Goal: Transaction & Acquisition: Purchase product/service

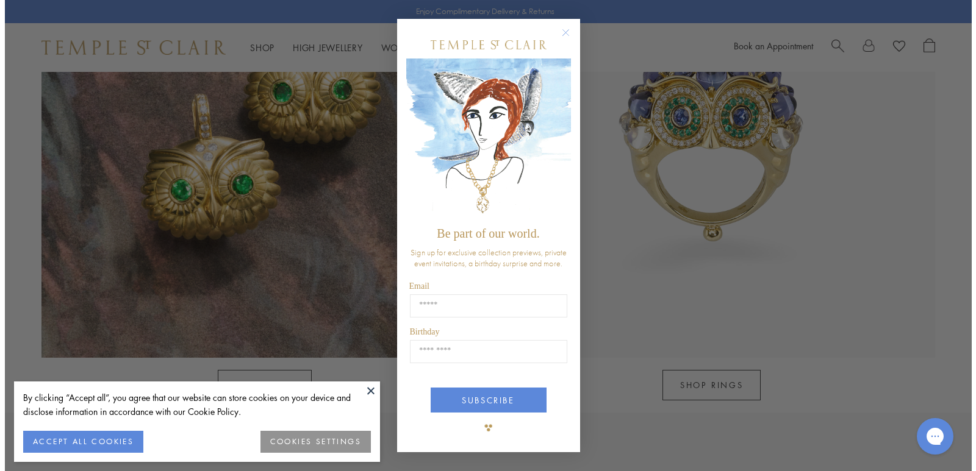
scroll to position [1346, 0]
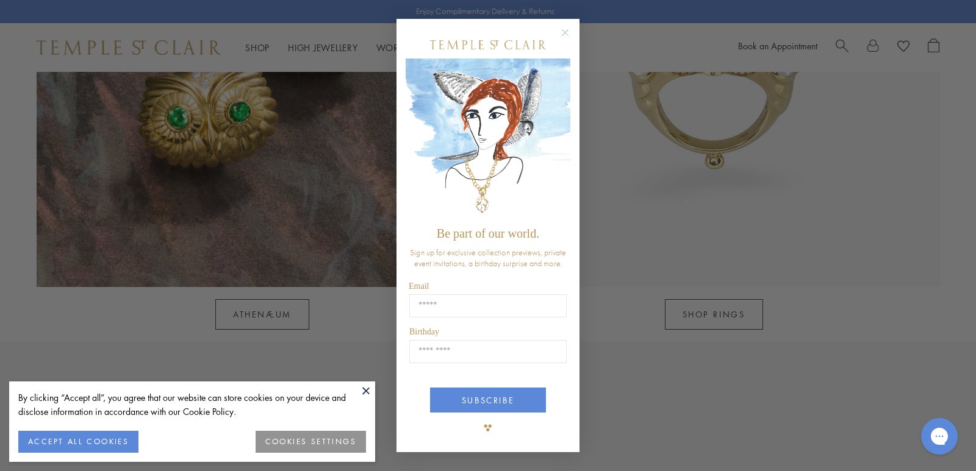
click at [567, 35] on circle "Close dialog" at bounding box center [565, 32] width 15 height 15
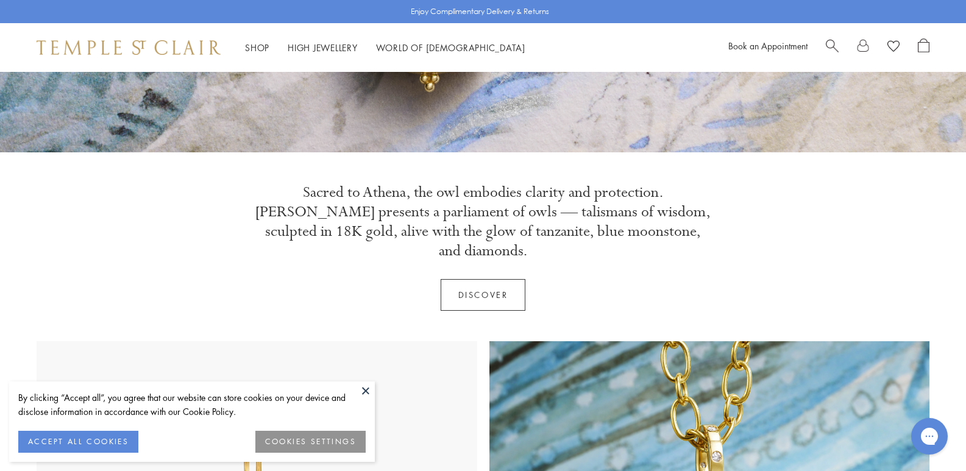
scroll to position [122, 0]
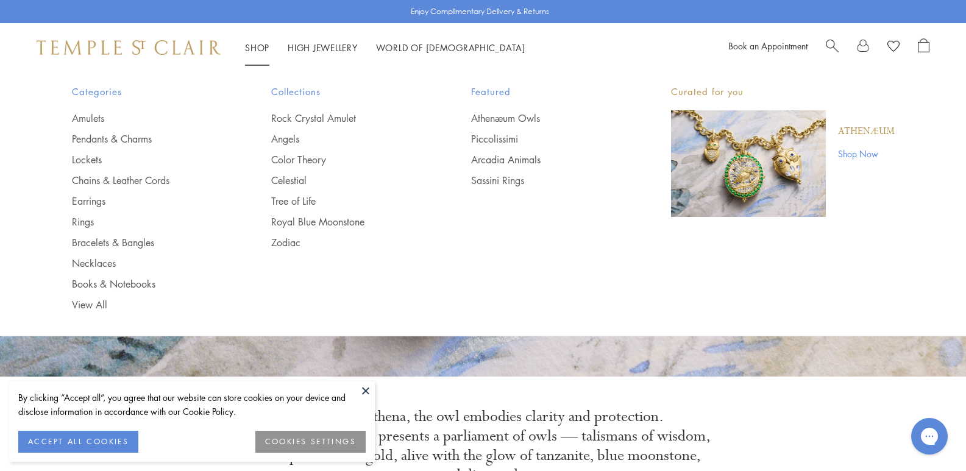
click at [254, 50] on link "Shop Shop" at bounding box center [257, 47] width 24 height 12
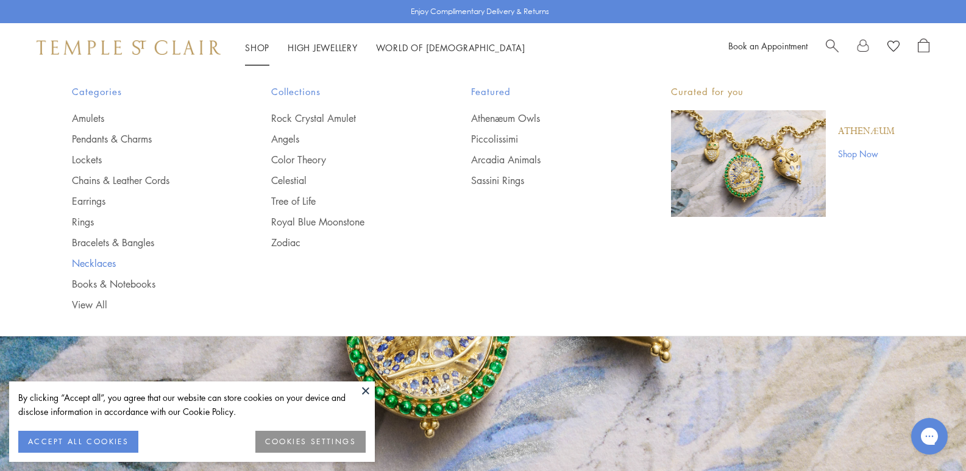
click at [95, 259] on link "Necklaces" at bounding box center [147, 263] width 151 height 13
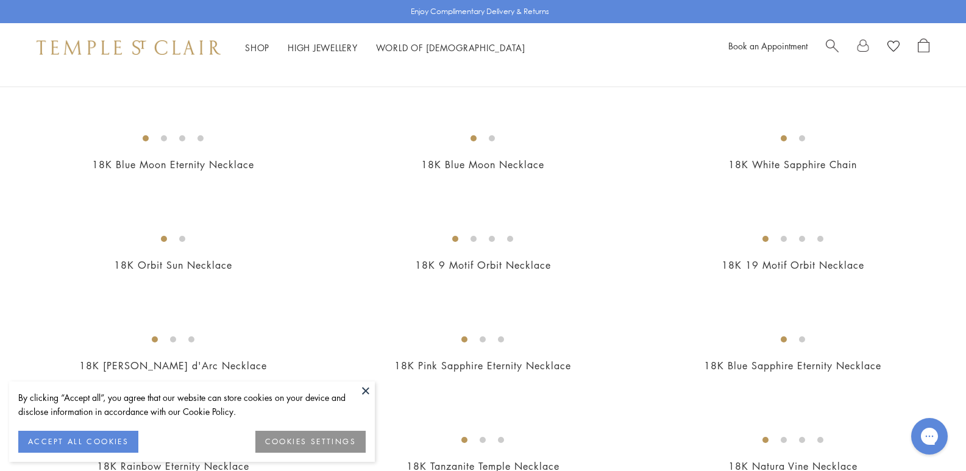
scroll to position [610, 0]
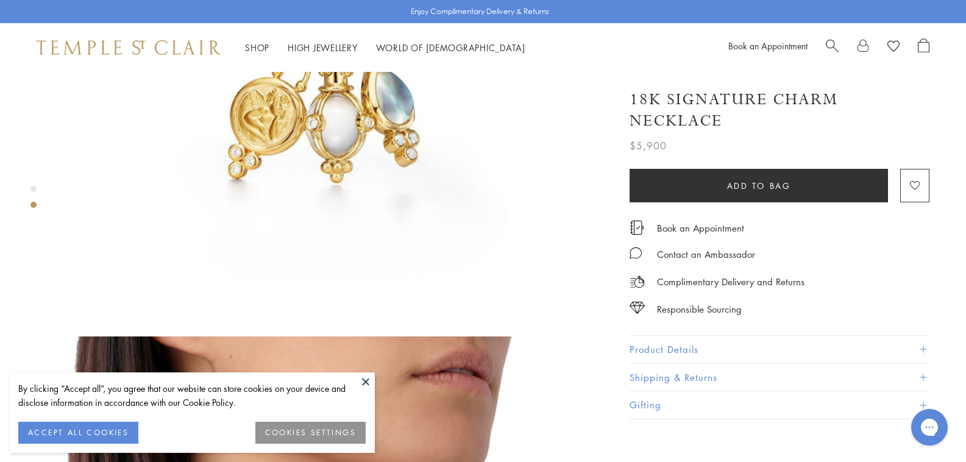
scroll to position [305, 0]
click at [630, 336] on button "Product Details" at bounding box center [780, 349] width 300 height 27
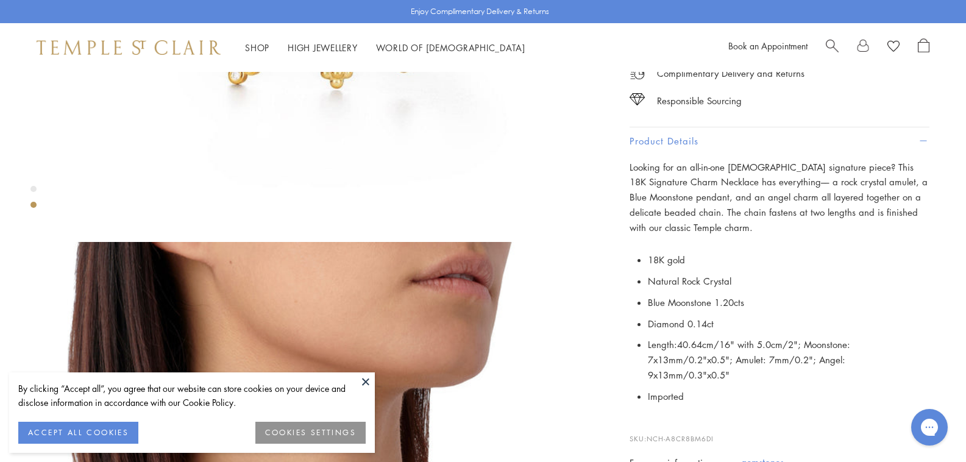
scroll to position [427, 0]
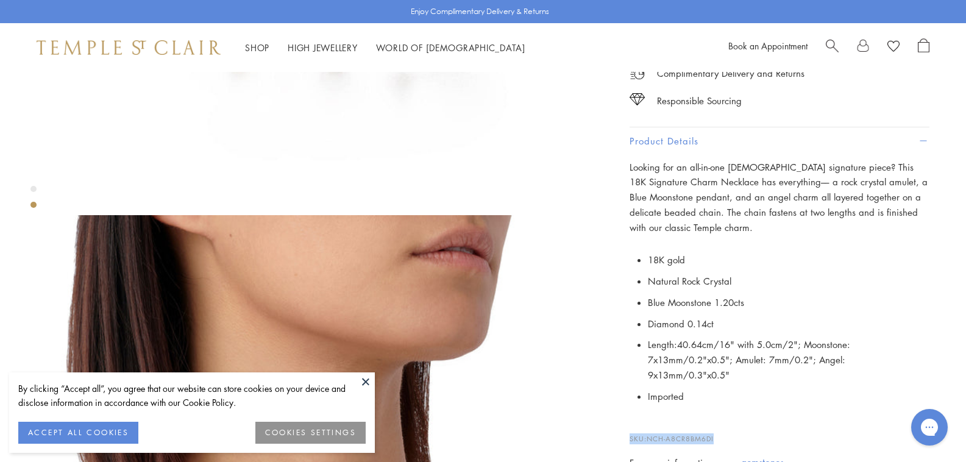
drag, startPoint x: 609, startPoint y: 366, endPoint x: 485, endPoint y: 344, distance: 125.8
click at [613, 356] on div "18K Signature Charm Necklace $5,900 Looking for an all-in-one [DEMOGRAPHIC_DATA…" at bounding box center [771, 203] width 317 height 671
copy p "SKU: NCH-A8CR8BM6DI"
